Goal: Task Accomplishment & Management: Manage account settings

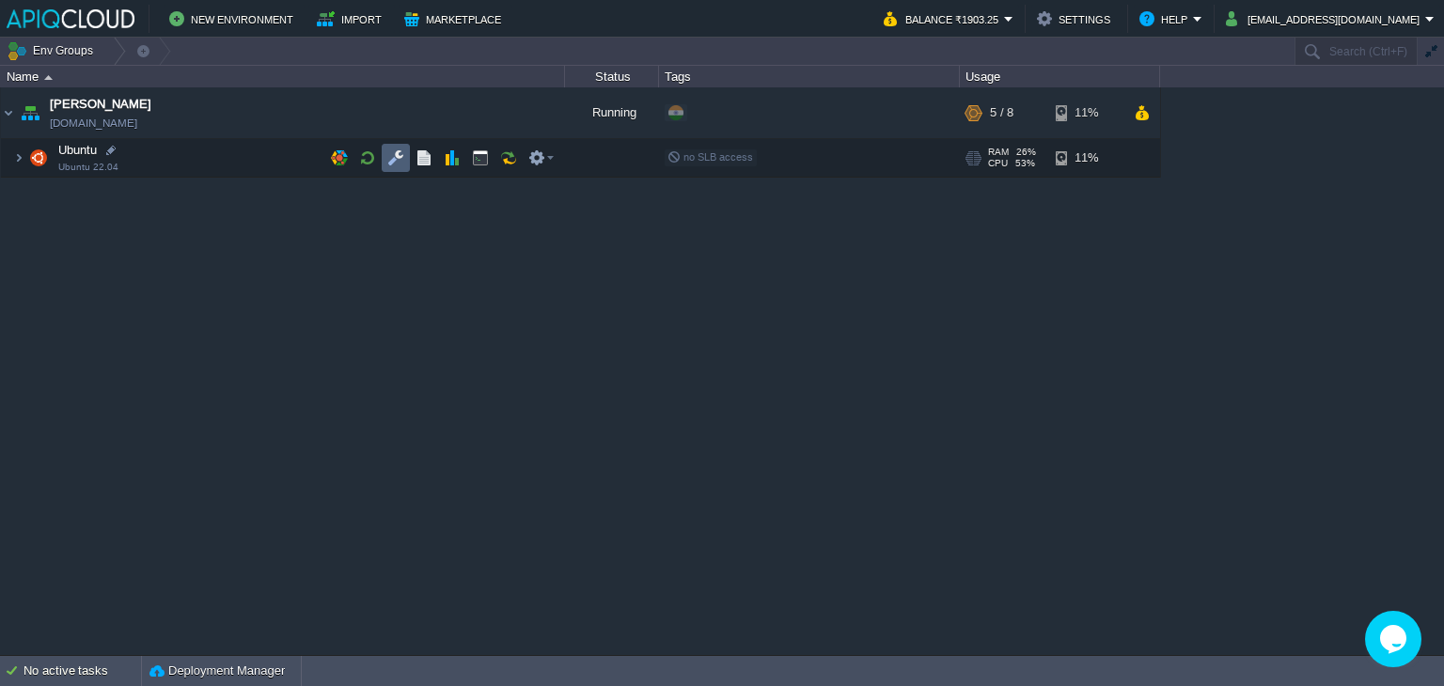
click at [395, 154] on button "button" at bounding box center [395, 157] width 17 height 17
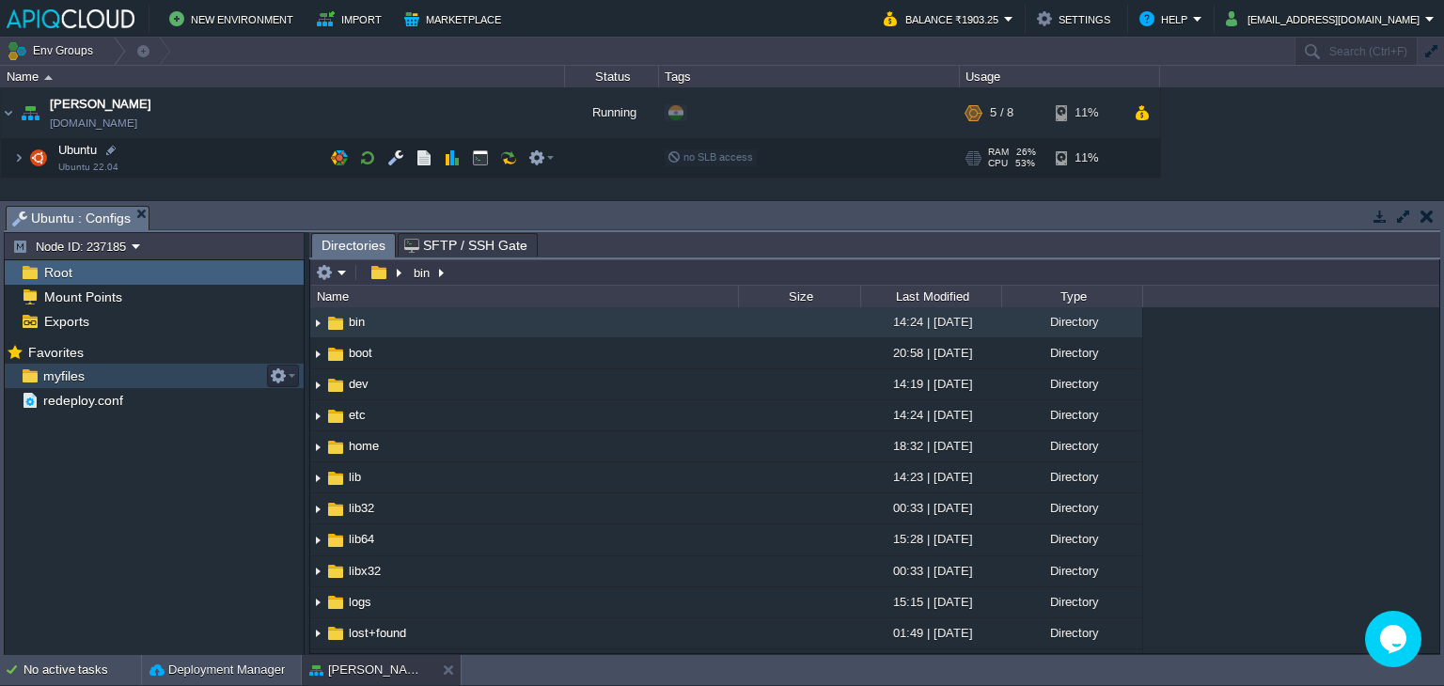
click at [71, 377] on span "myfiles" at bounding box center [63, 376] width 48 height 17
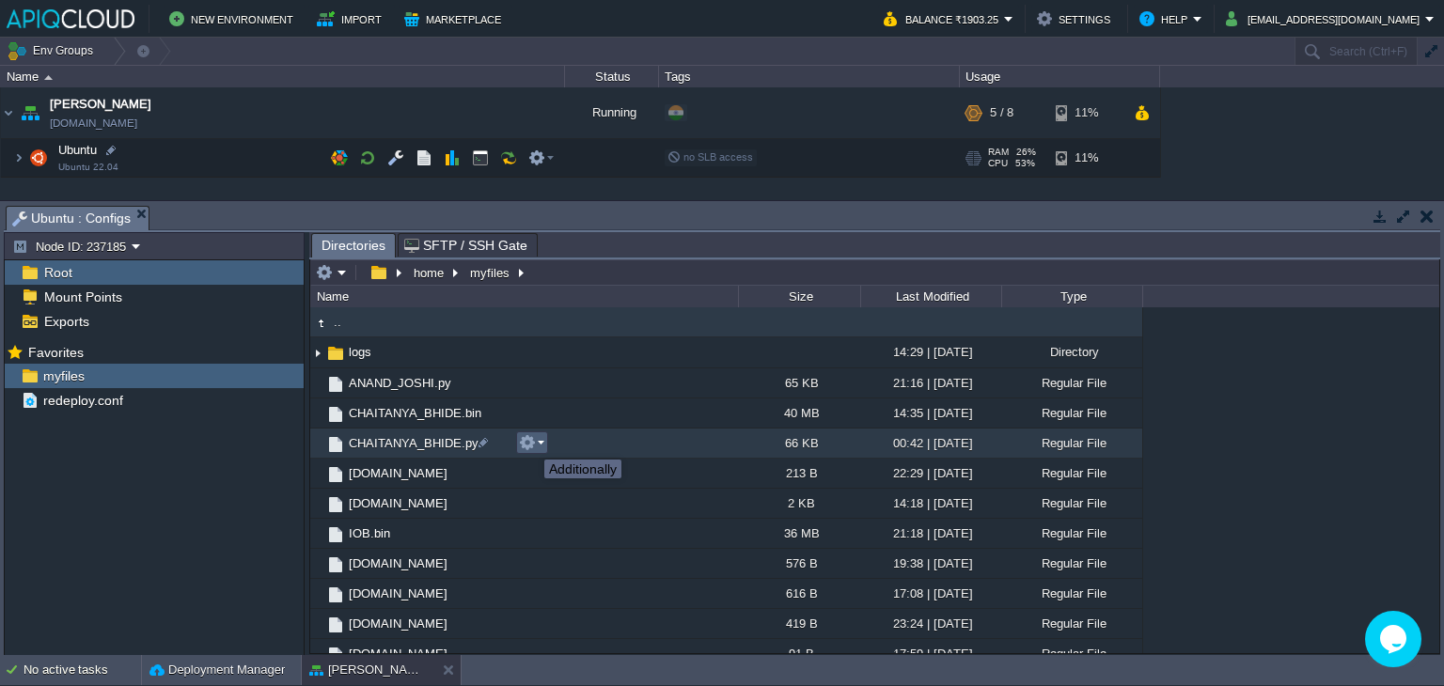
click at [530, 443] on button "button" at bounding box center [527, 442] width 17 height 17
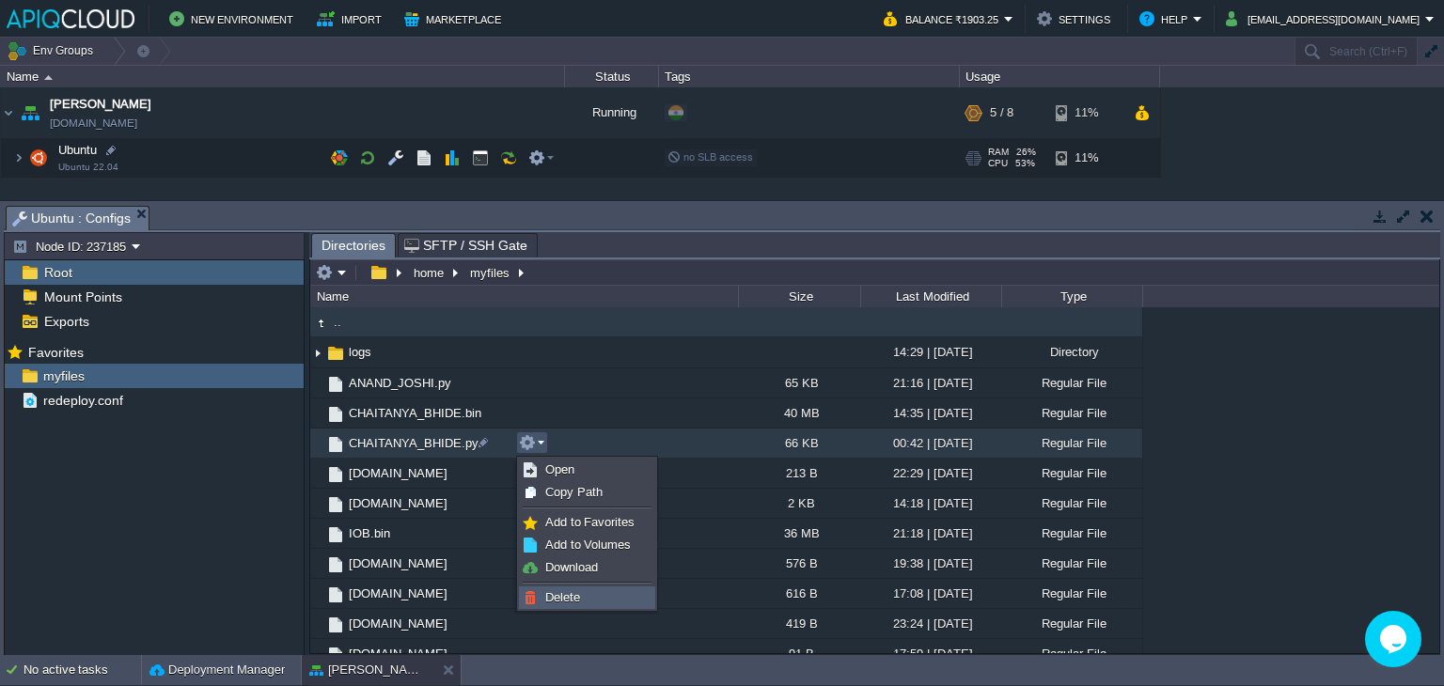
click at [572, 595] on span "Delete" at bounding box center [562, 597] width 35 height 14
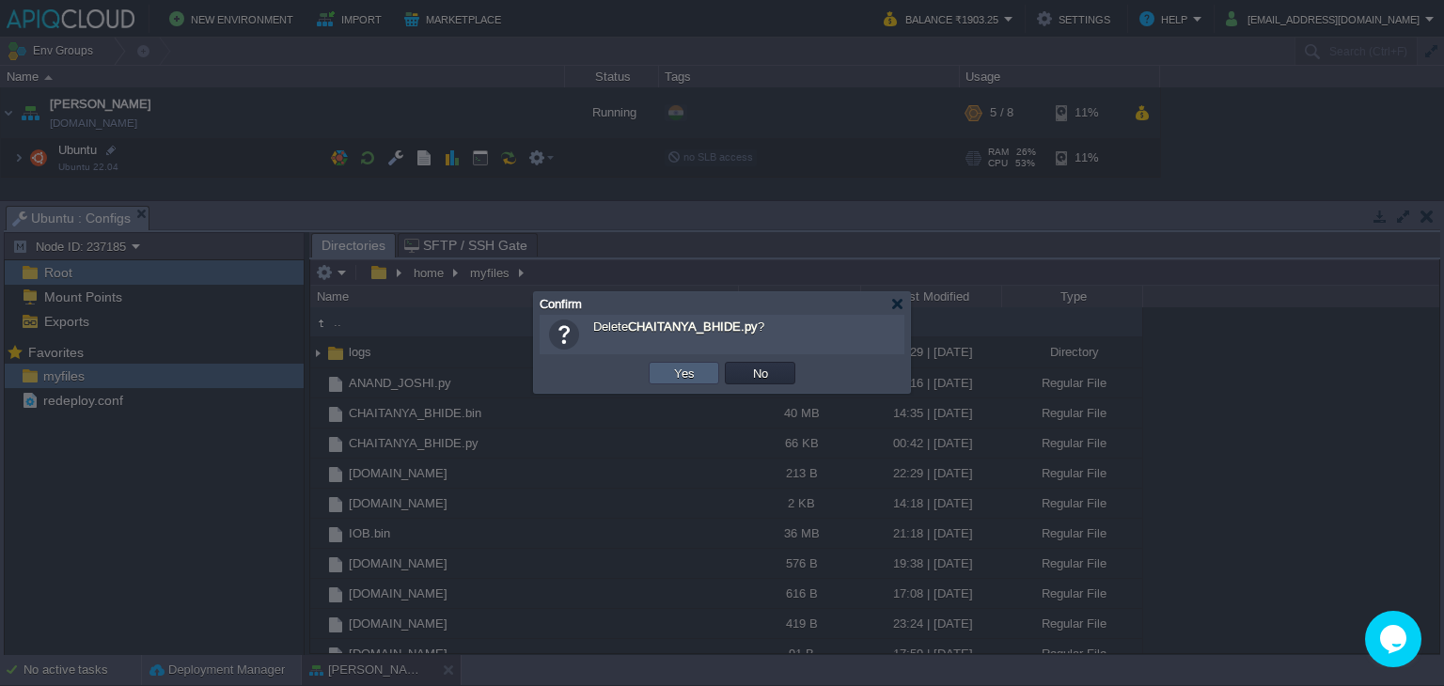
click at [666, 376] on td "Yes" at bounding box center [684, 373] width 71 height 23
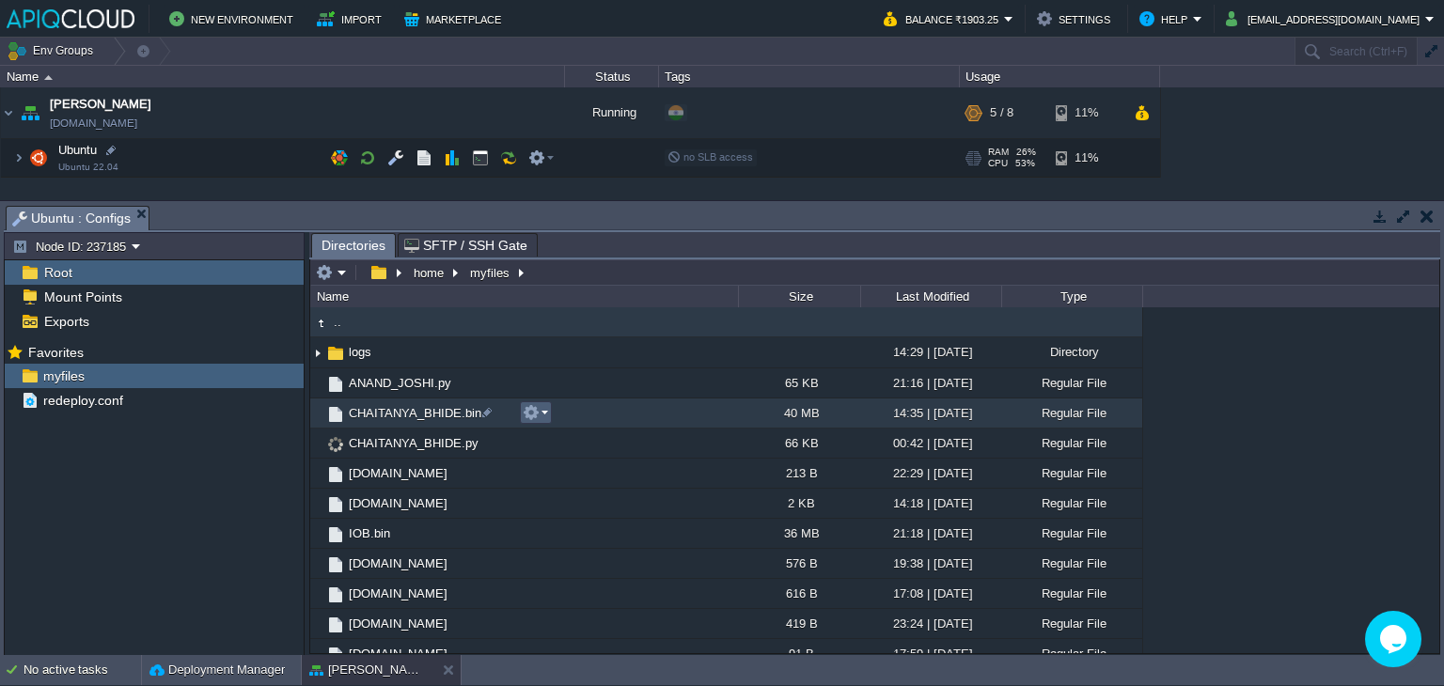
click at [530, 411] on button "button" at bounding box center [531, 412] width 17 height 17
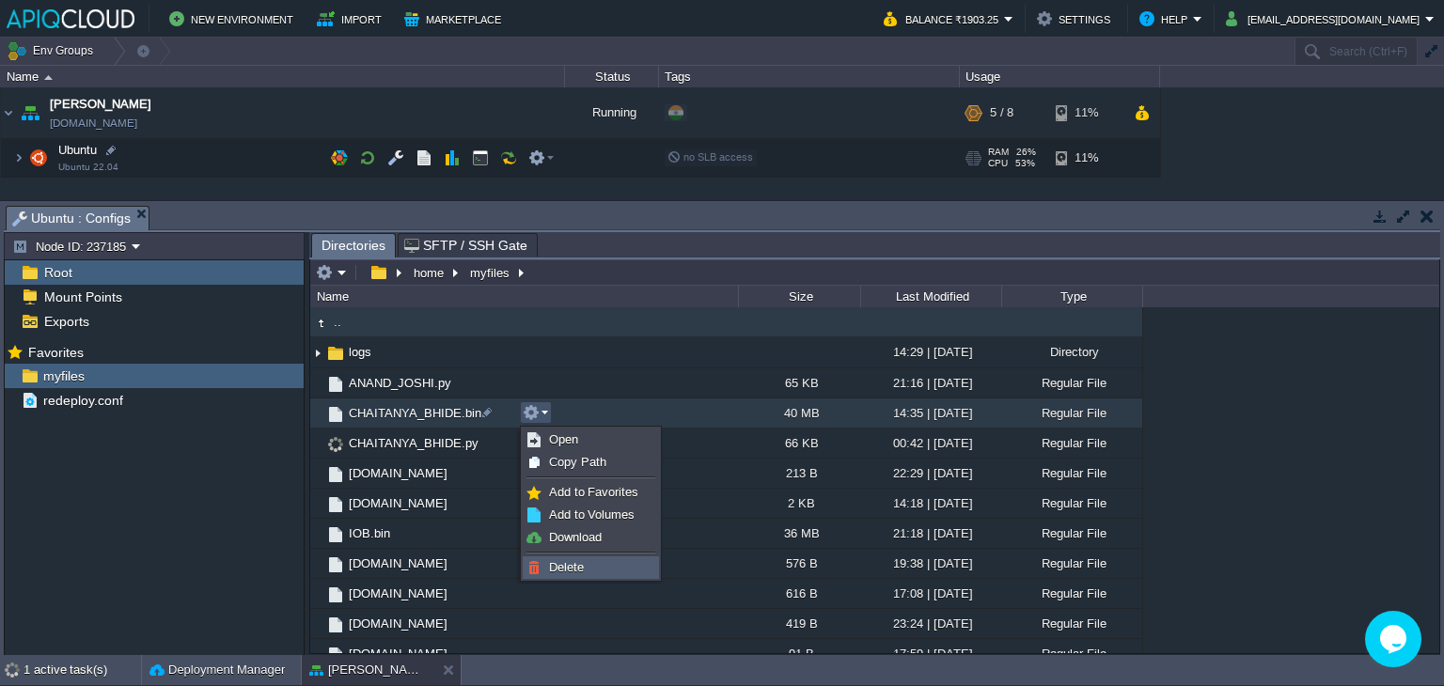
click at [574, 562] on span "Delete" at bounding box center [566, 567] width 35 height 14
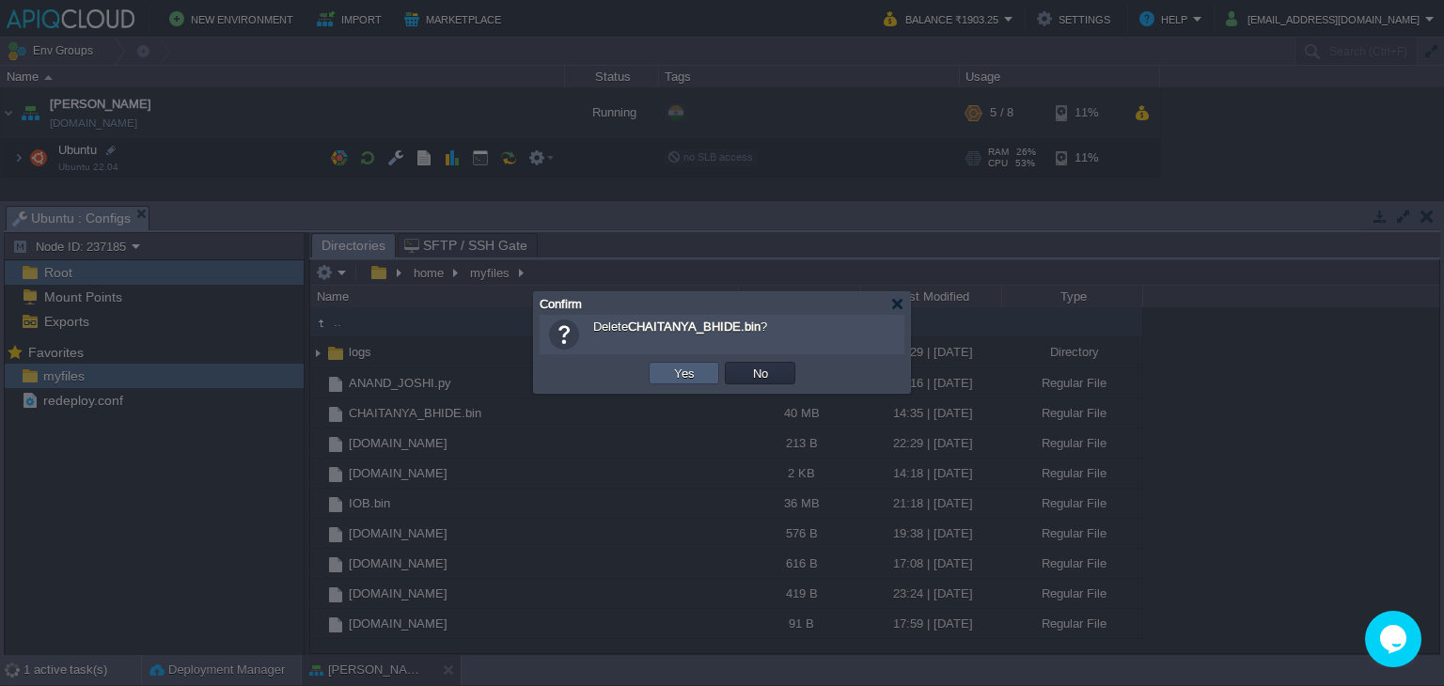
click at [682, 374] on button "Yes" at bounding box center [684, 373] width 32 height 17
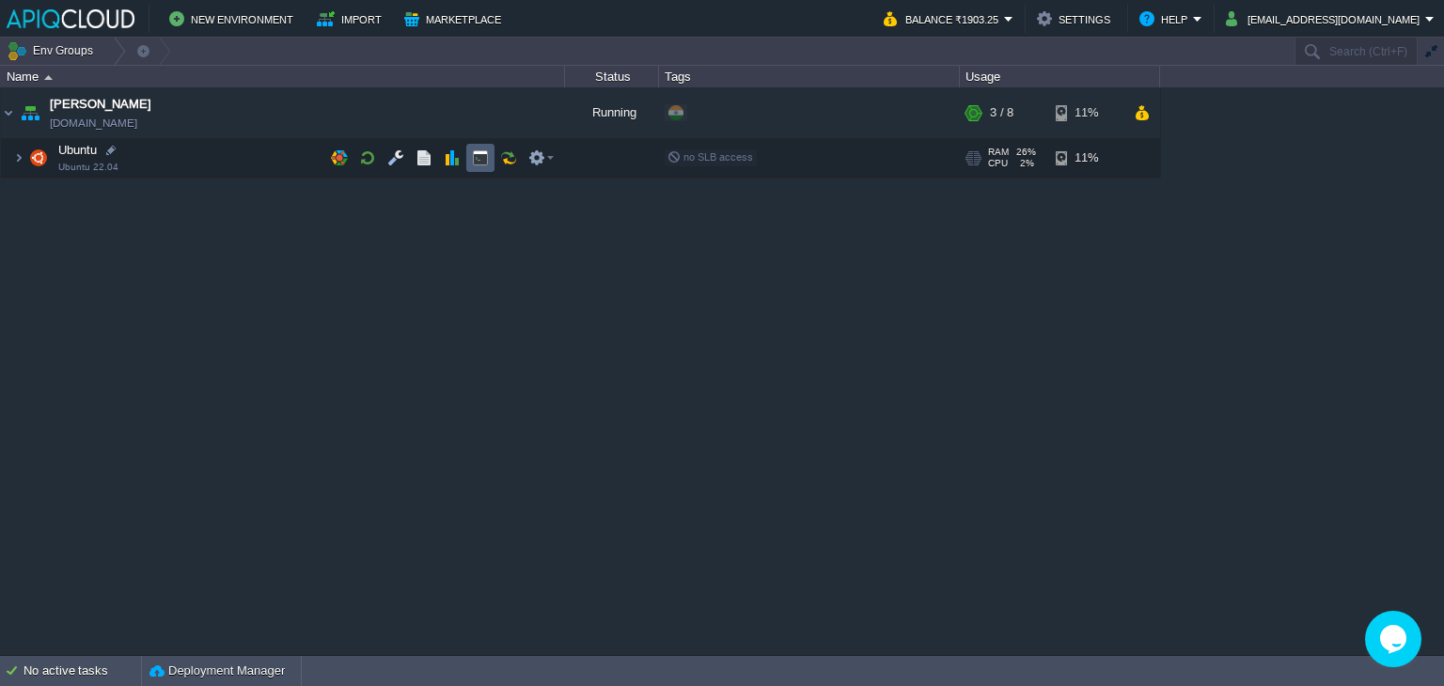
click at [480, 155] on button "button" at bounding box center [480, 157] width 17 height 17
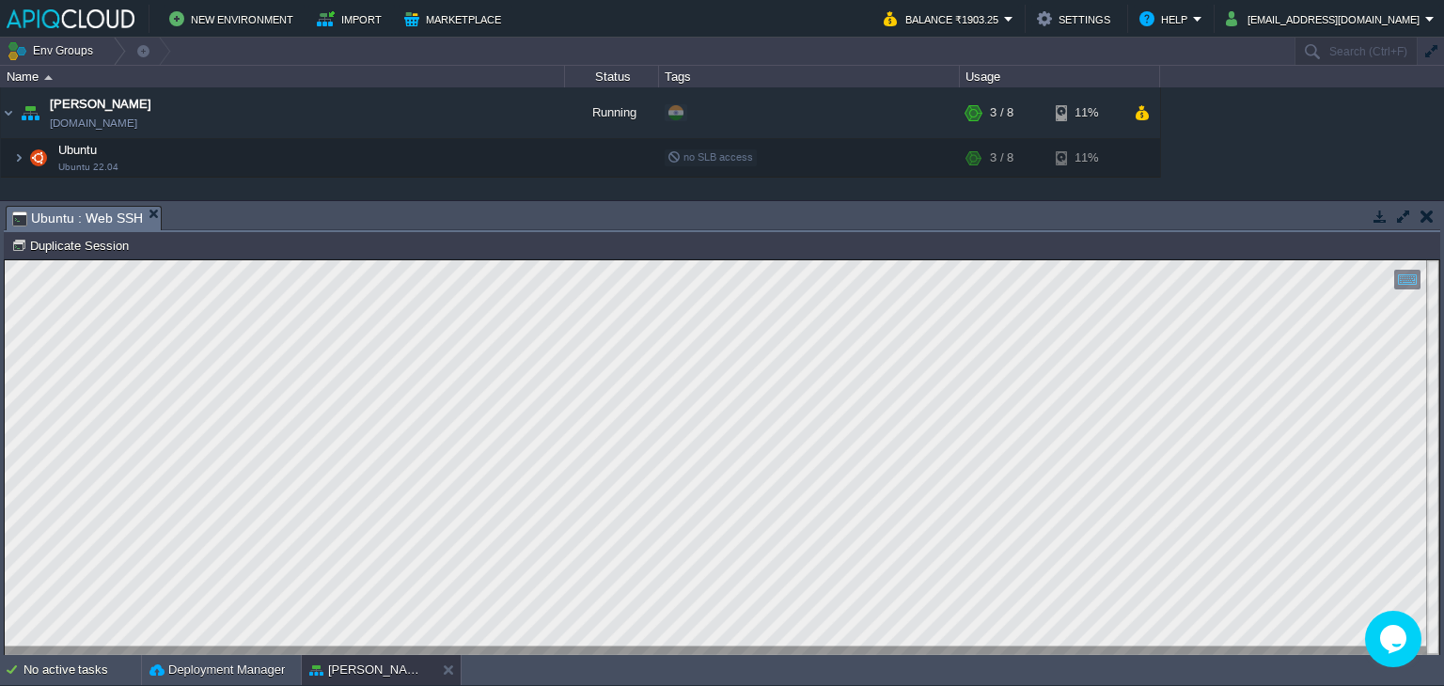
type input "#000000"
click at [1429, 223] on button "button" at bounding box center [1426, 216] width 13 height 17
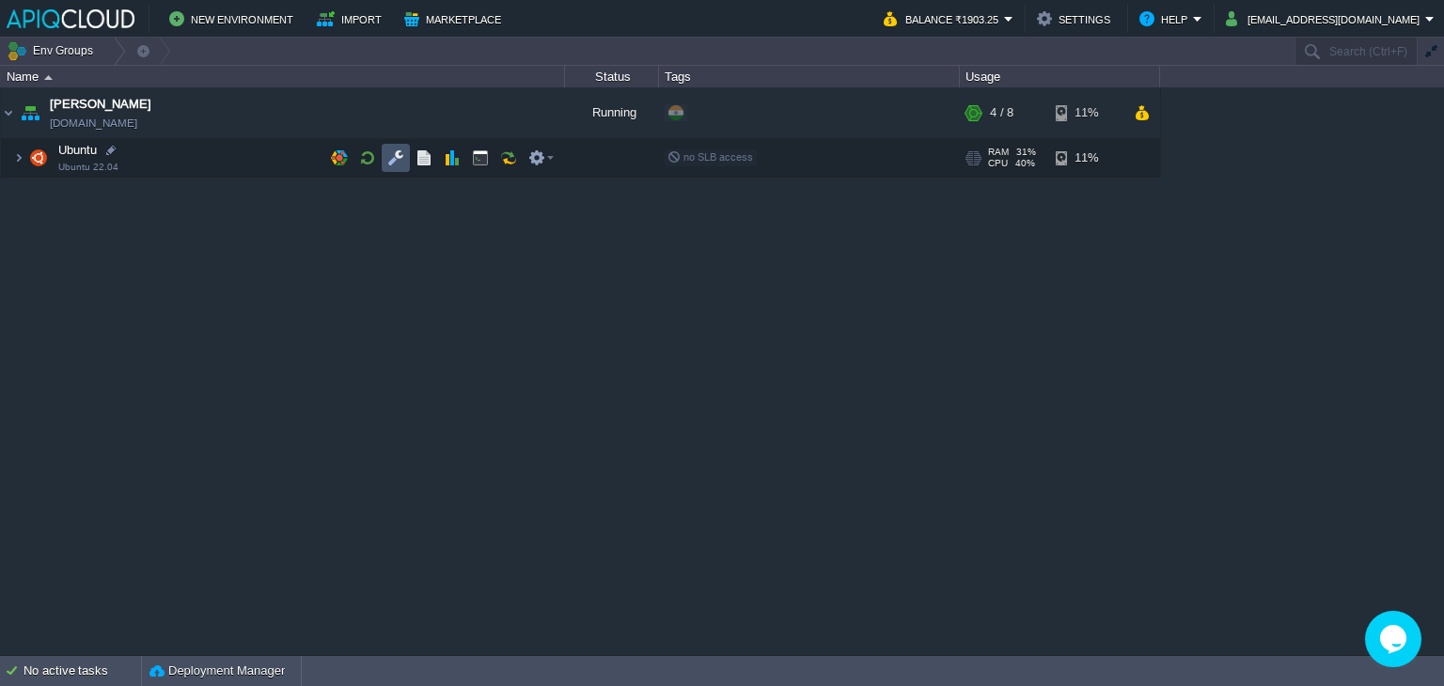
click at [402, 153] on button "button" at bounding box center [395, 157] width 17 height 17
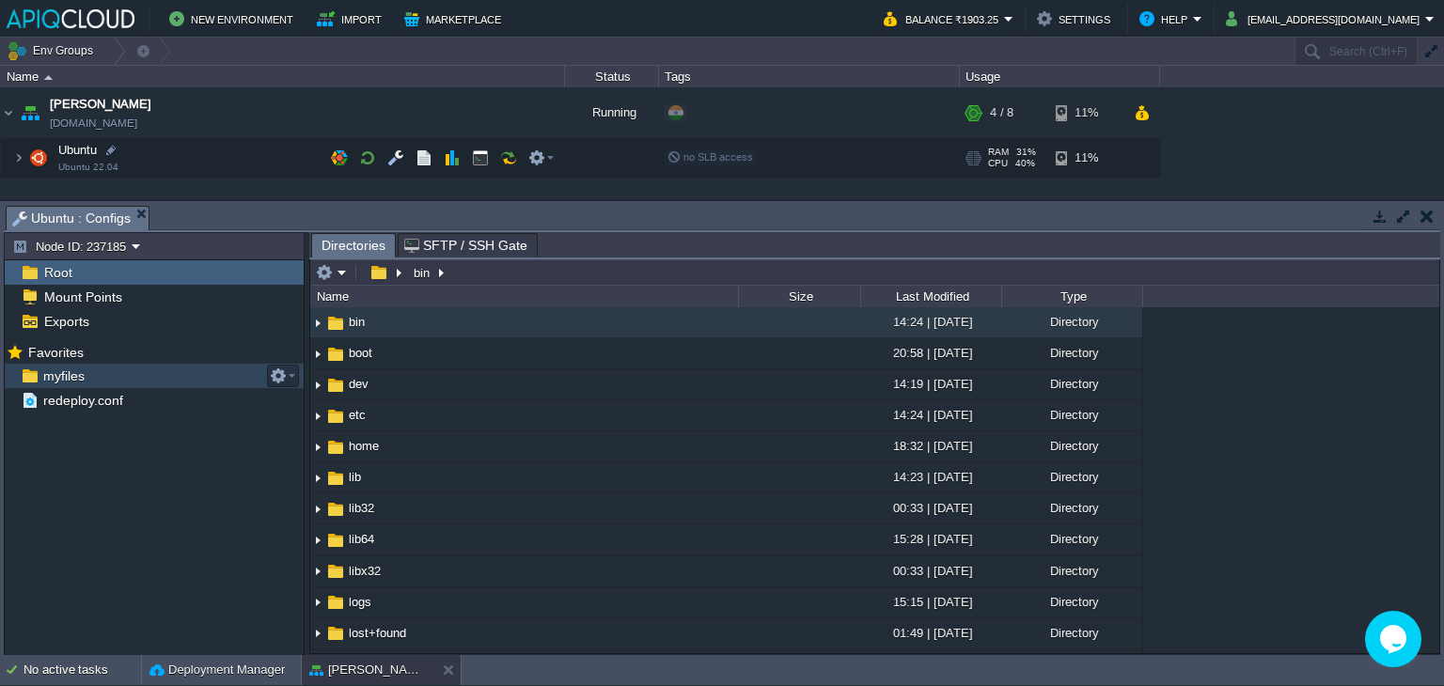
click at [57, 371] on span "myfiles" at bounding box center [63, 376] width 48 height 17
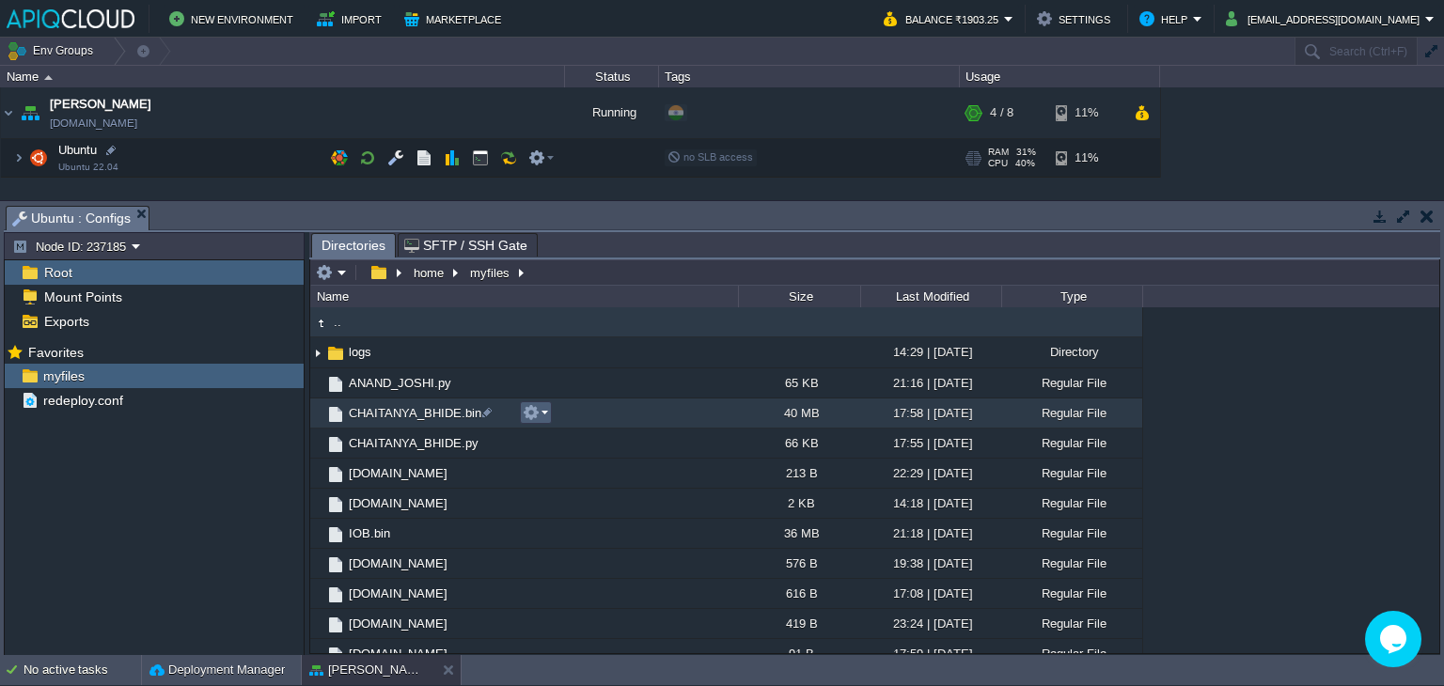
click at [541, 407] on em at bounding box center [535, 412] width 25 height 17
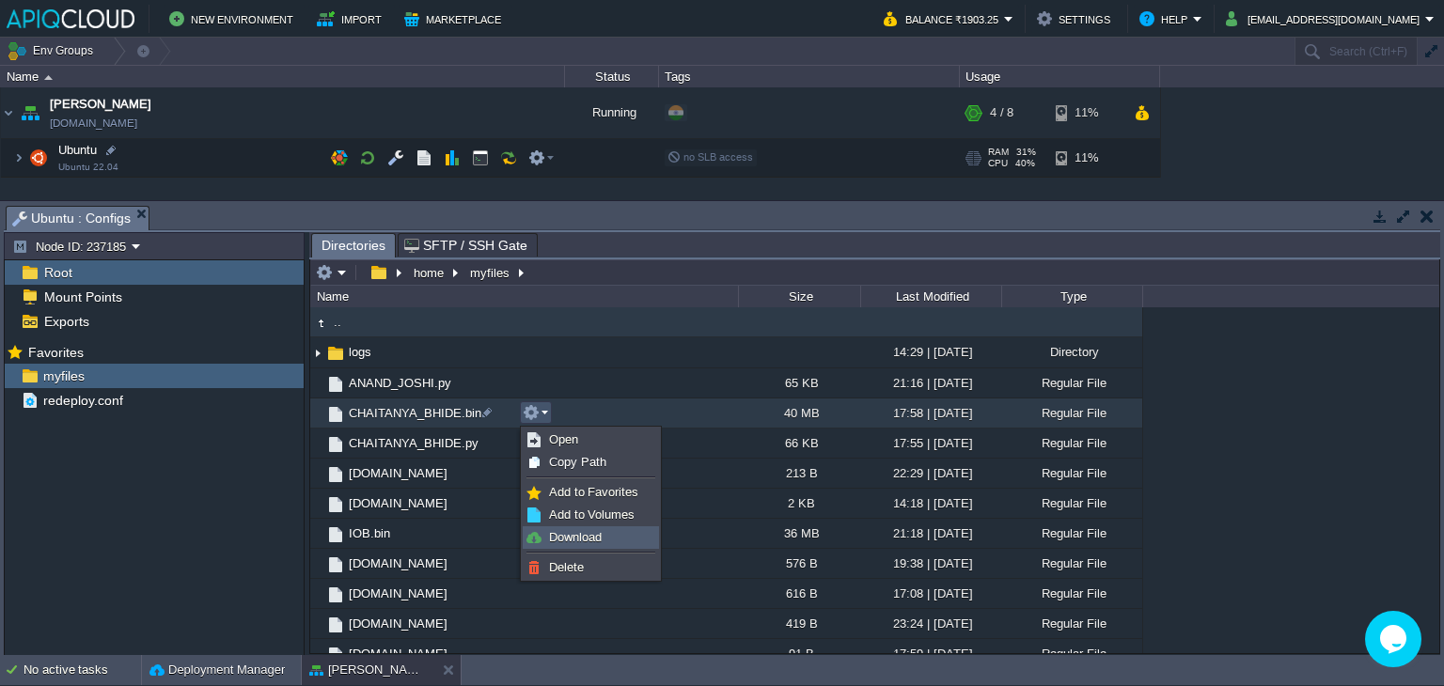
click at [568, 531] on span "Download" at bounding box center [575, 537] width 53 height 14
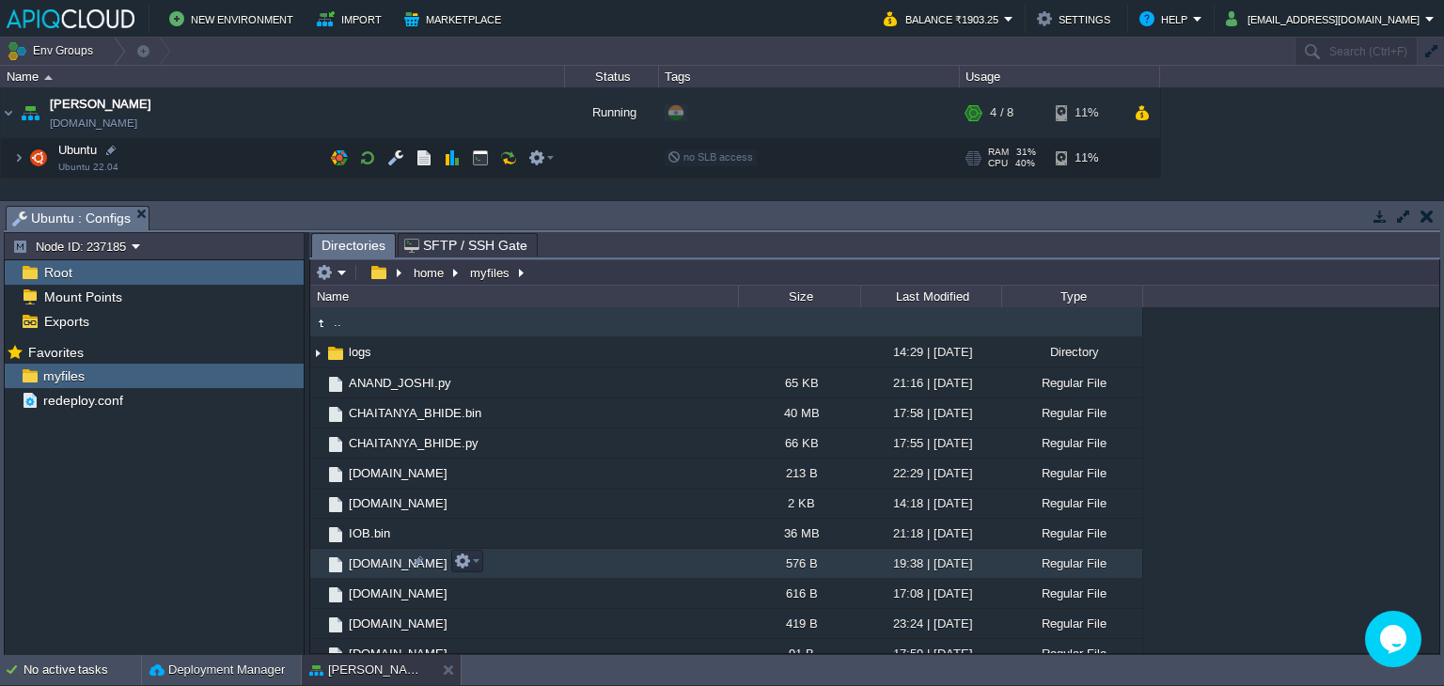
scroll to position [13, 0]
